Goal: Information Seeking & Learning: Compare options

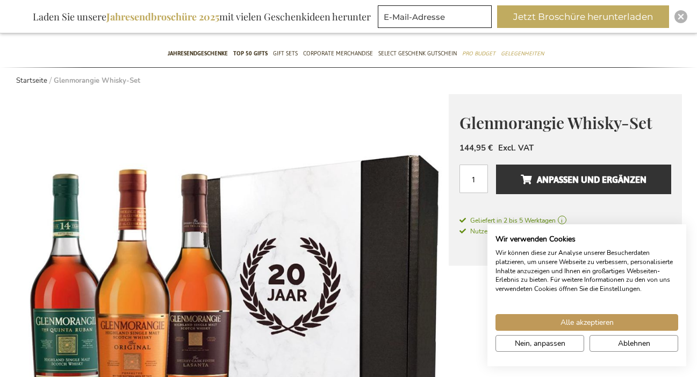
scroll to position [181, 0]
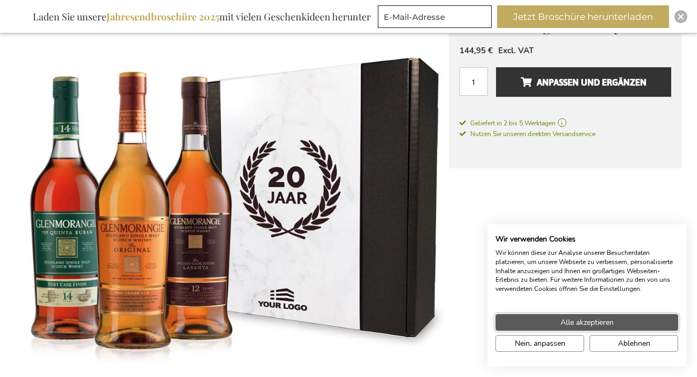
click at [520, 321] on button "Alle akzeptieren" at bounding box center [587, 322] width 183 height 17
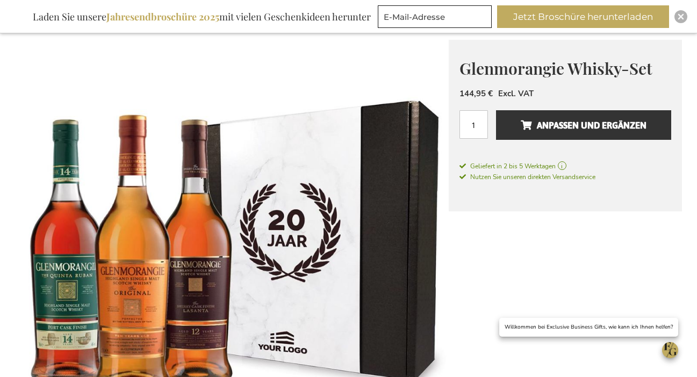
scroll to position [0, 0]
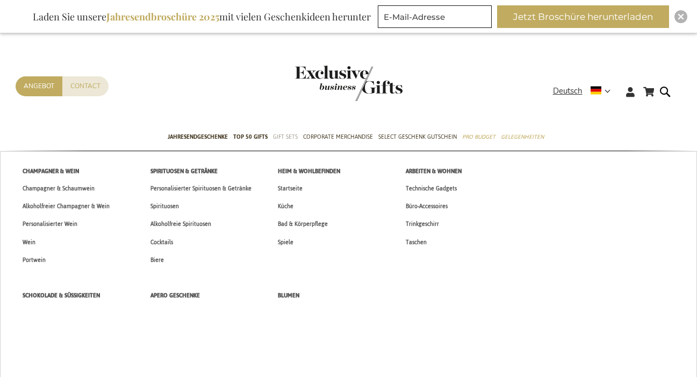
click at [286, 135] on span "Gift Sets" at bounding box center [285, 136] width 25 height 11
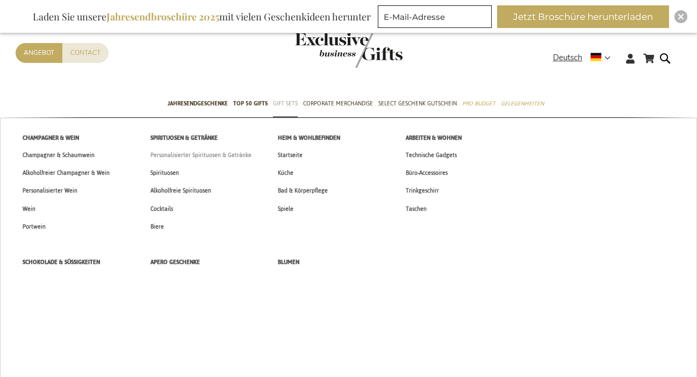
click at [241, 155] on span "Personalisierter Spirituosen & Getränke" at bounding box center [201, 154] width 101 height 11
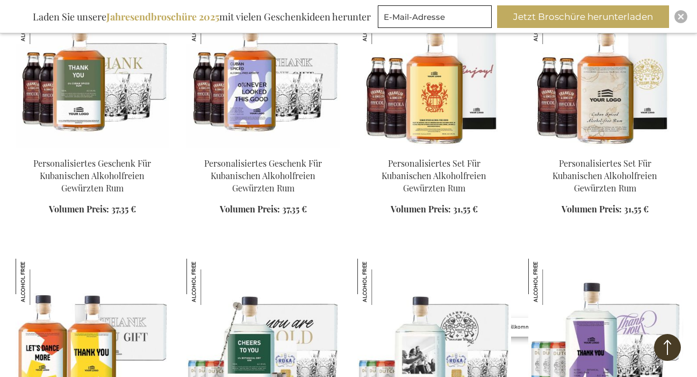
scroll to position [942, 0]
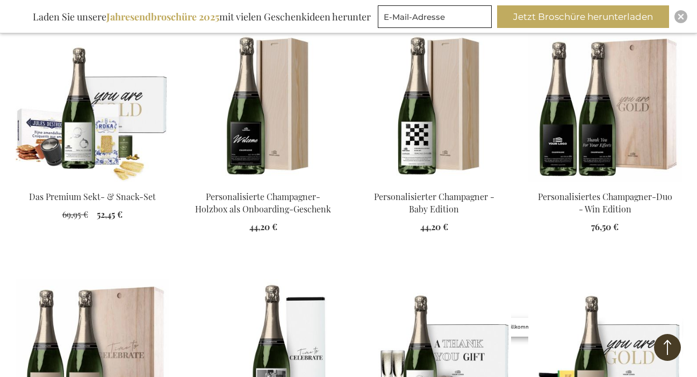
scroll to position [1955, 0]
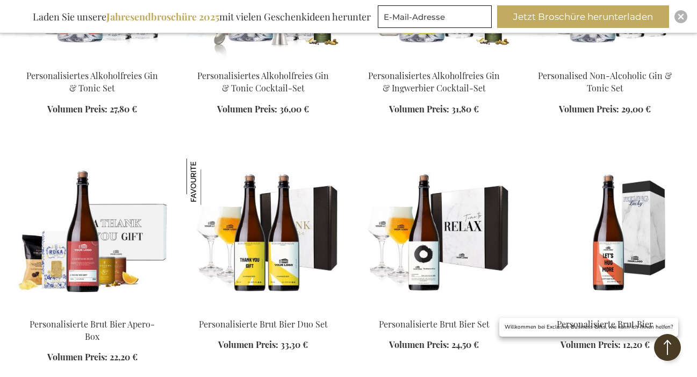
scroll to position [2851, 0]
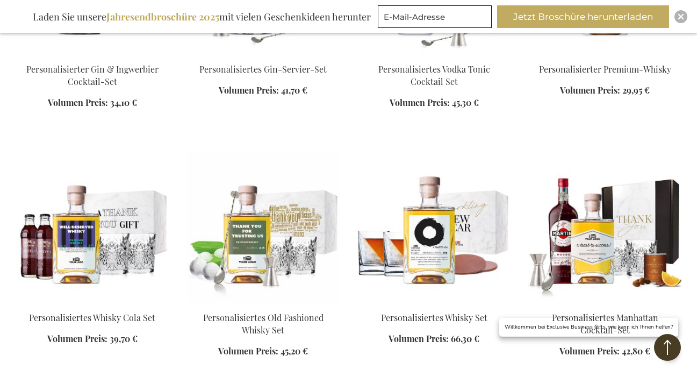
scroll to position [4102, 0]
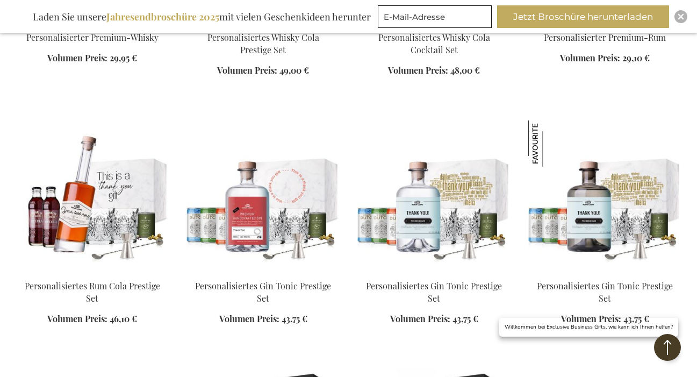
scroll to position [4195, 0]
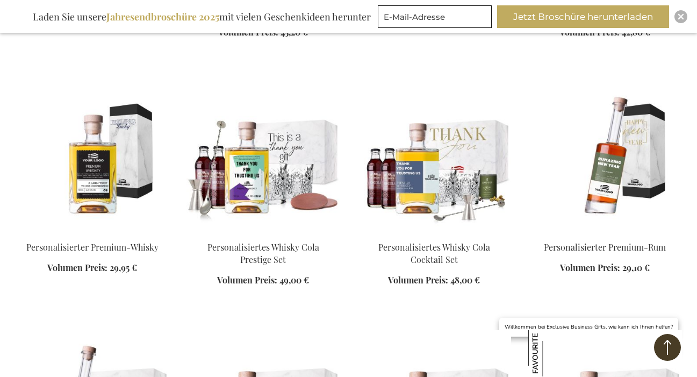
click at [422, 169] on img at bounding box center [434, 157] width 154 height 151
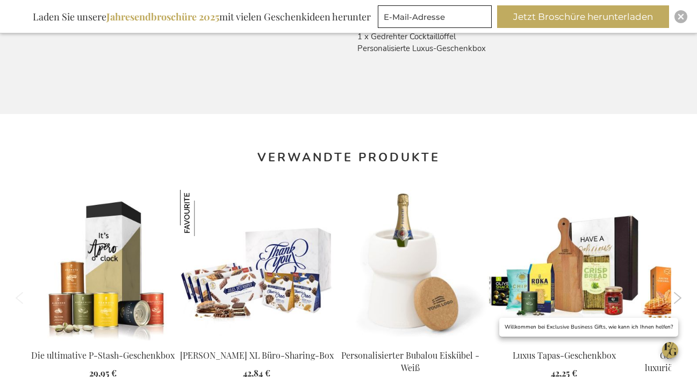
scroll to position [998, 0]
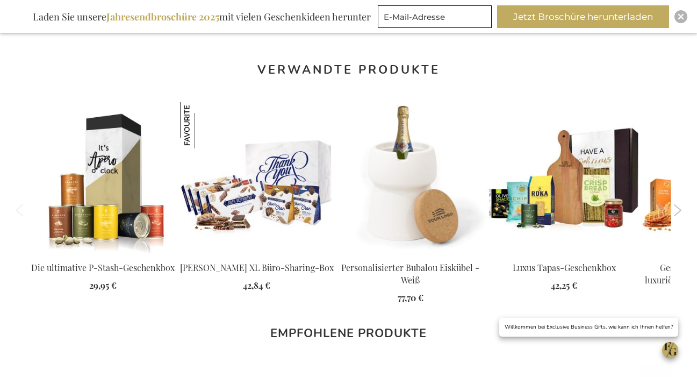
click at [678, 204] on button "Next" at bounding box center [678, 210] width 8 height 12
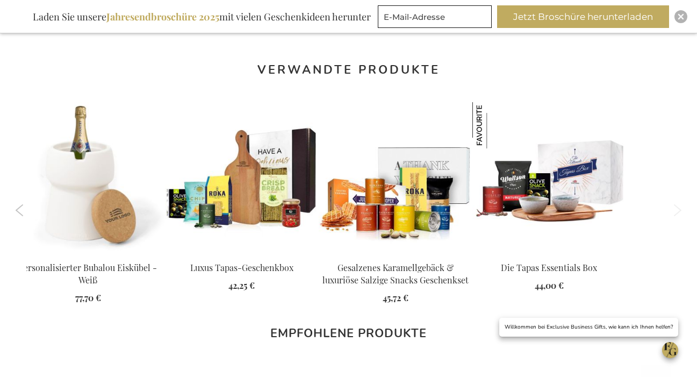
click at [17, 204] on button "Previous" at bounding box center [20, 210] width 8 height 12
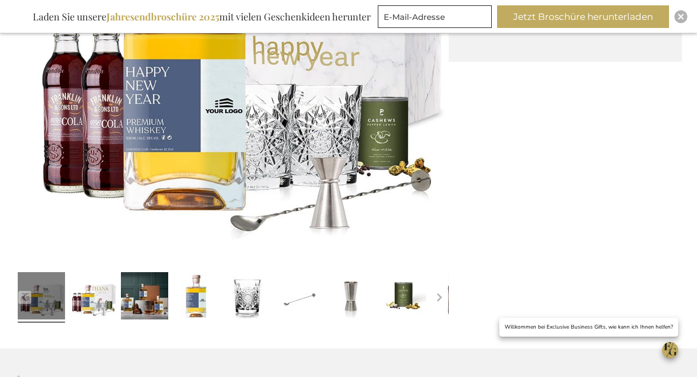
scroll to position [364, 0]
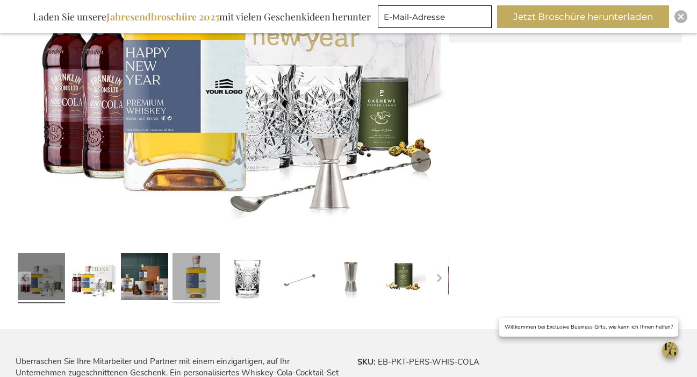
click at [208, 280] on link at bounding box center [196, 277] width 47 height 59
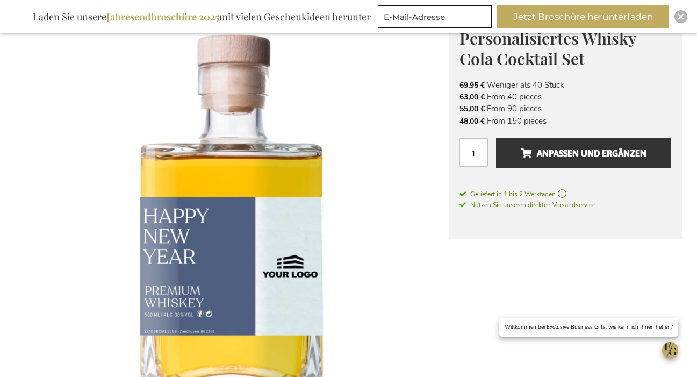
scroll to position [0, 0]
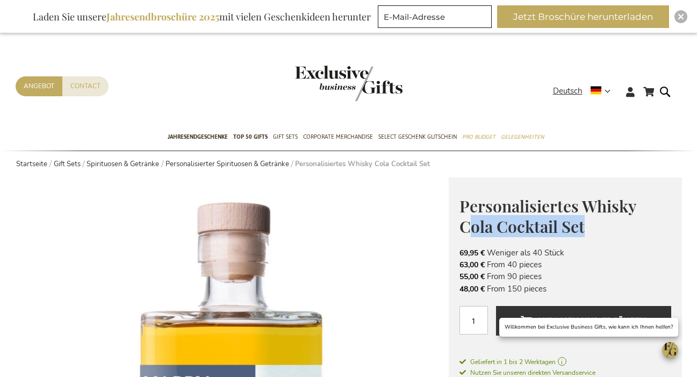
drag, startPoint x: 589, startPoint y: 226, endPoint x: 468, endPoint y: 224, distance: 120.9
click at [468, 224] on h1 "Personalisiertes Whisky Cola Cocktail Set" at bounding box center [566, 215] width 212 height 41
click at [583, 204] on span "Personalisiertes Whisky Cola Cocktail Set" at bounding box center [548, 216] width 176 height 42
drag, startPoint x: 581, startPoint y: 204, endPoint x: 621, endPoint y: 228, distance: 46.3
click at [621, 228] on h1 "Personalisiertes Whisky Cola Cocktail Set" at bounding box center [566, 215] width 212 height 41
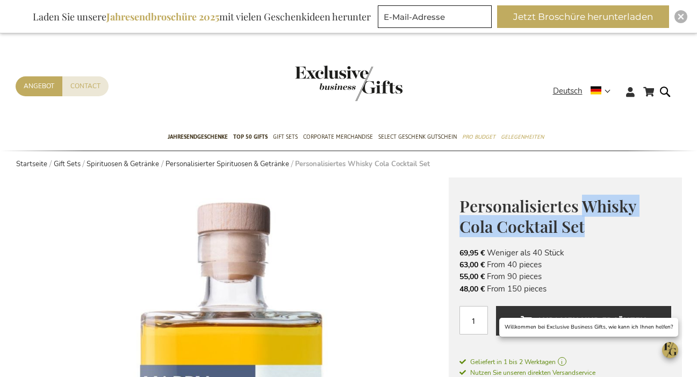
copy span "Whisky Cola Cocktail Set"
click at [76, 163] on link "Gift Sets" at bounding box center [67, 164] width 27 height 10
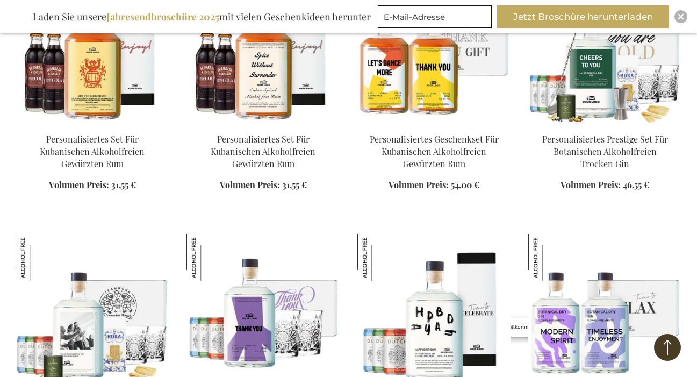
scroll to position [858, 0]
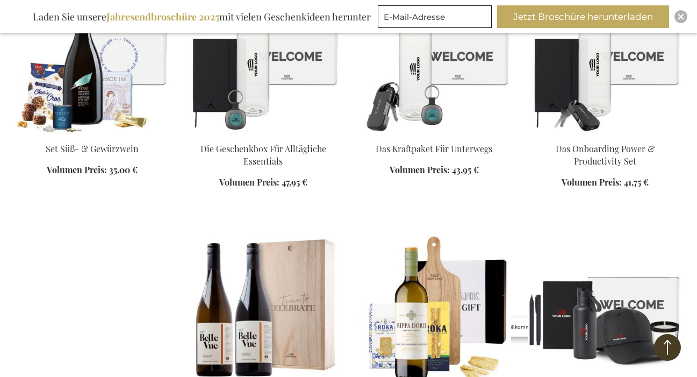
scroll to position [2134, 0]
